Goal: Transaction & Acquisition: Purchase product/service

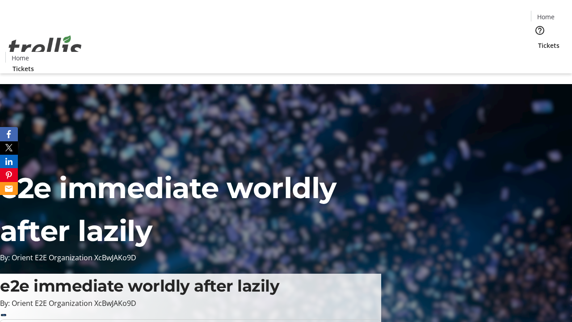
click at [538, 41] on span "Tickets" at bounding box center [548, 45] width 21 height 9
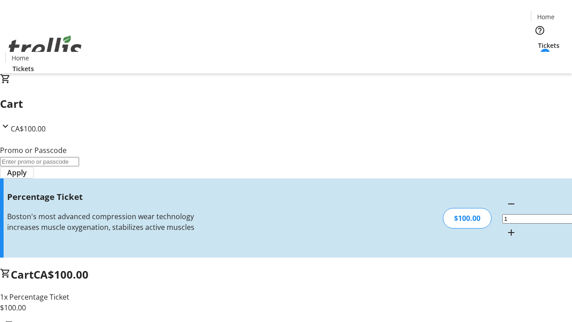
type input "BAR"
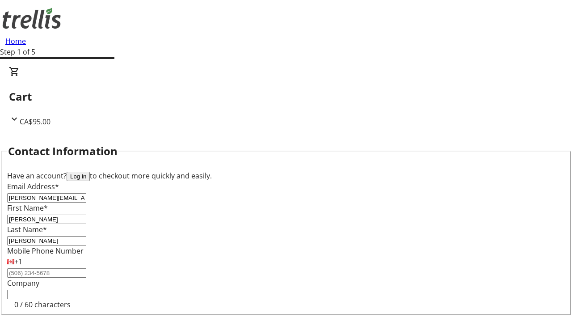
type input "[PERSON_NAME]"
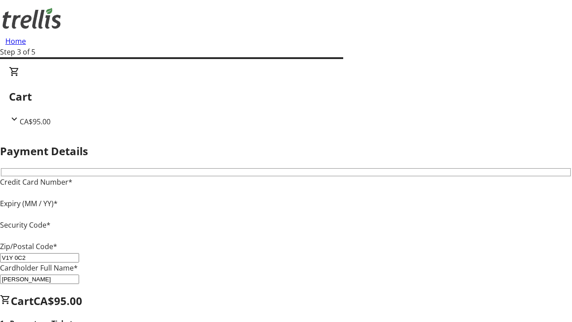
type input "V1Y 0C2"
